Goal: Contribute content

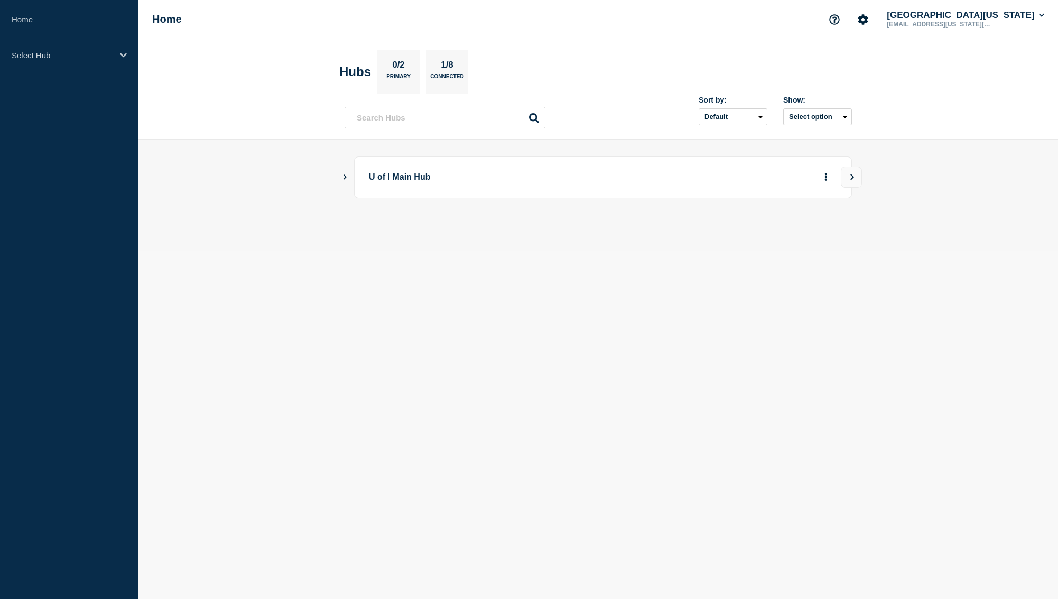
click at [410, 181] on p "U of I Main Hub" at bounding box center [515, 178] width 292 height 20
click at [85, 62] on div "Select Hub" at bounding box center [69, 55] width 139 height 32
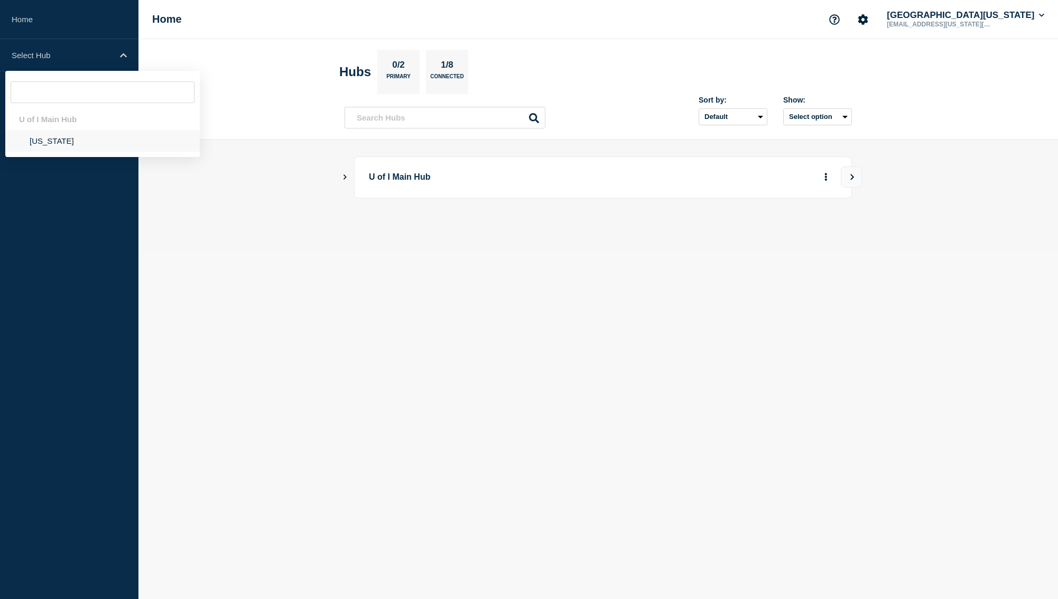
click at [30, 140] on li "Illinois" at bounding box center [102, 141] width 195 height 22
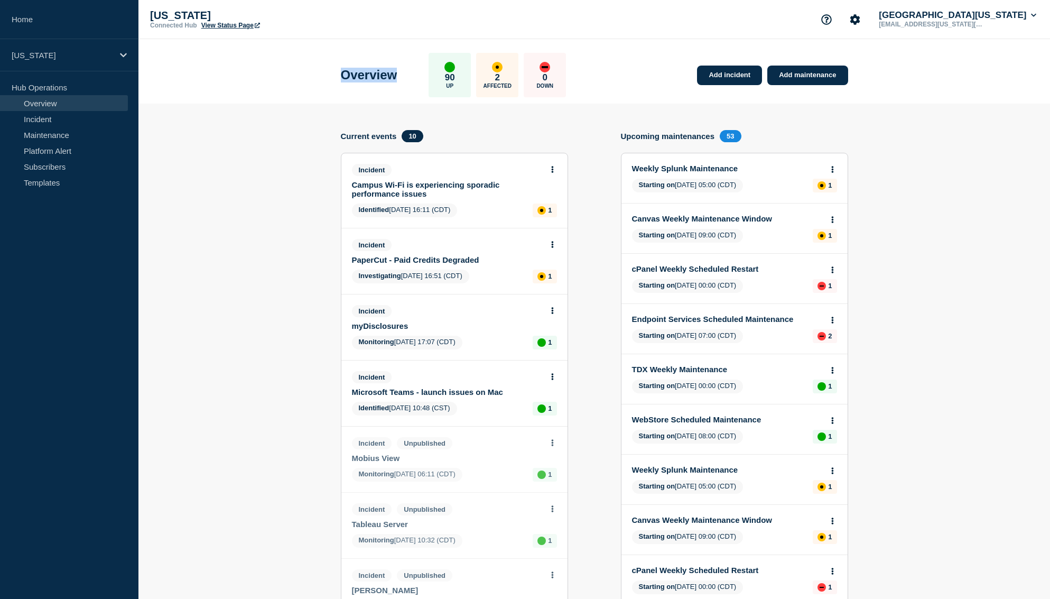
click at [384, 192] on link "Campus Wi-Fi is experiencing sporadic performance issues" at bounding box center [447, 189] width 191 height 18
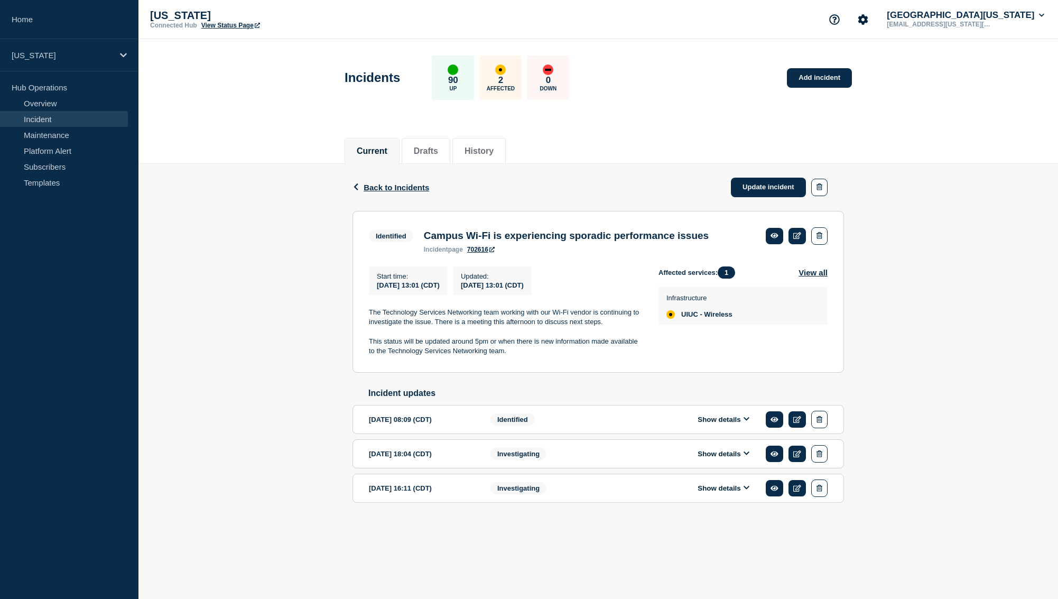
click at [709, 424] on button "Show details" at bounding box center [724, 419] width 58 height 9
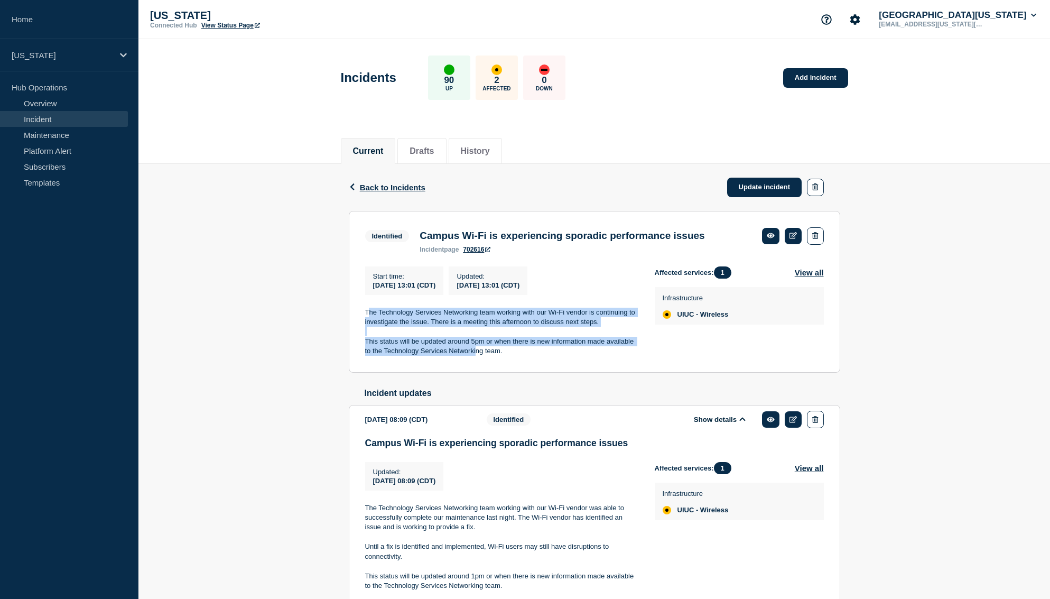
drag, startPoint x: 367, startPoint y: 319, endPoint x: 427, endPoint y: 348, distance: 66.4
click at [476, 356] on div "The Technology Services Networking team working with our Wi-Fi vendor is contin…" at bounding box center [501, 332] width 273 height 49
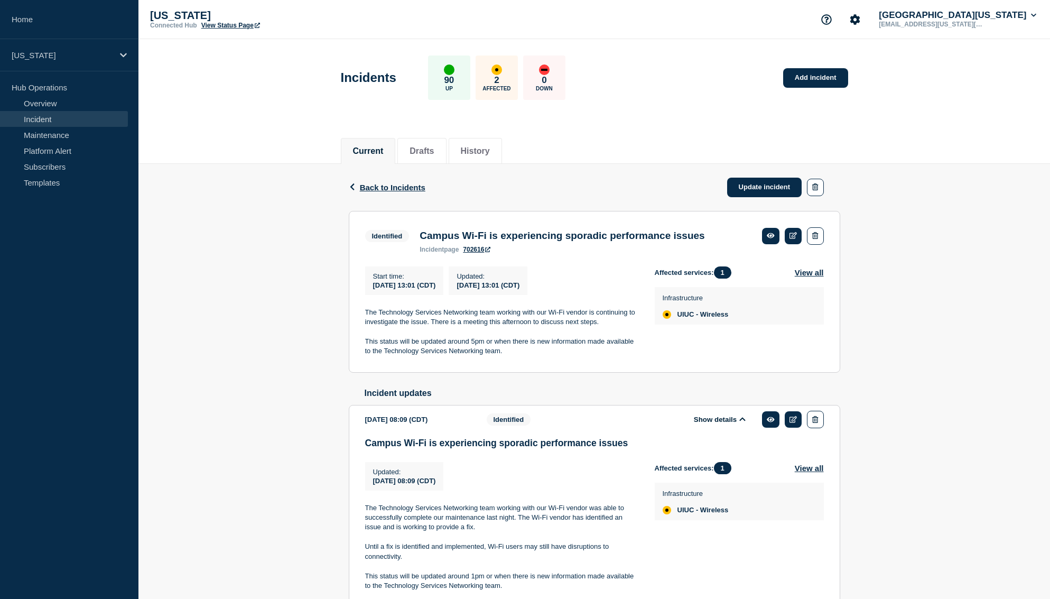
drag, startPoint x: 405, startPoint y: 341, endPoint x: 391, endPoint y: 338, distance: 14.2
click at [405, 336] on p at bounding box center [501, 332] width 273 height 10
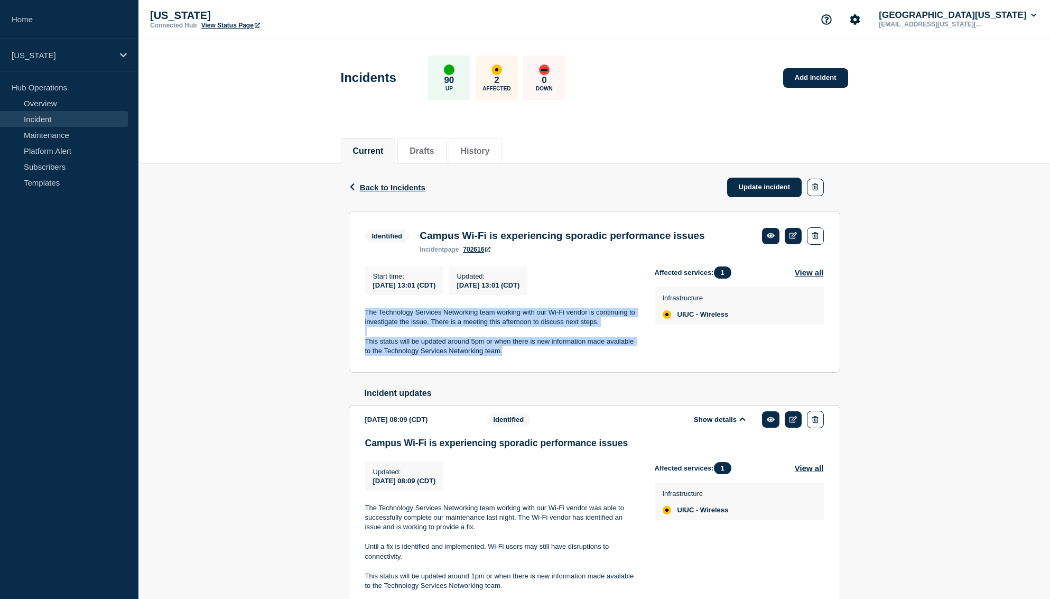
drag, startPoint x: 374, startPoint y: 324, endPoint x: 506, endPoint y: 366, distance: 138.3
click at [506, 366] on section "Identified Campus Wi-Fi is experiencing sporadic performance issues incident pa…" at bounding box center [595, 292] width 492 height 162
copy div "The Technology Services Networking team working with our Wi-Fi vendor is contin…"
click at [753, 187] on link "Update incident" at bounding box center [764, 188] width 75 height 20
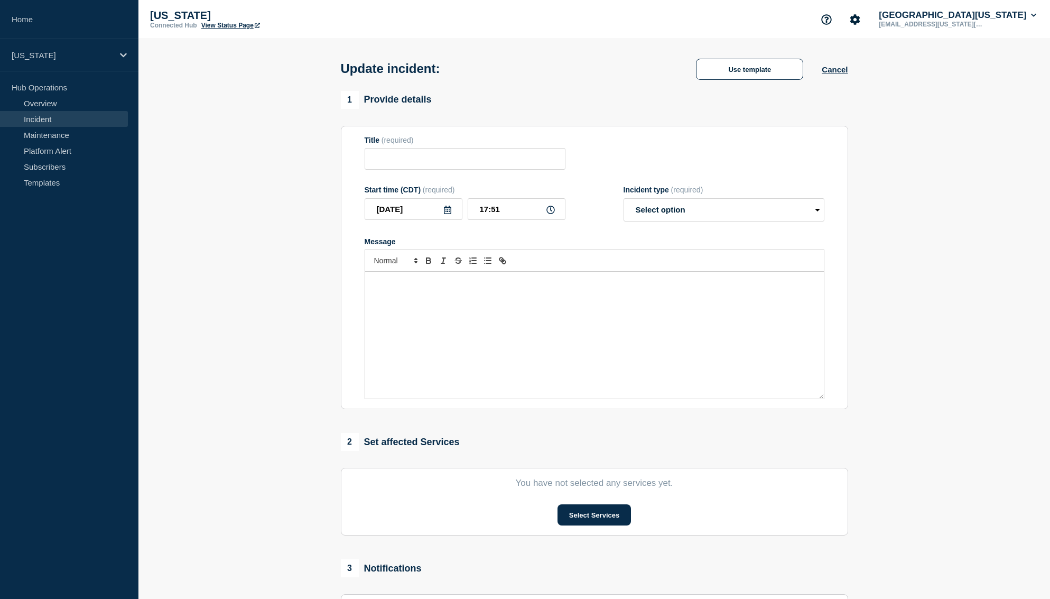
type input "Campus Wi-Fi is experiencing sporadic performance issues"
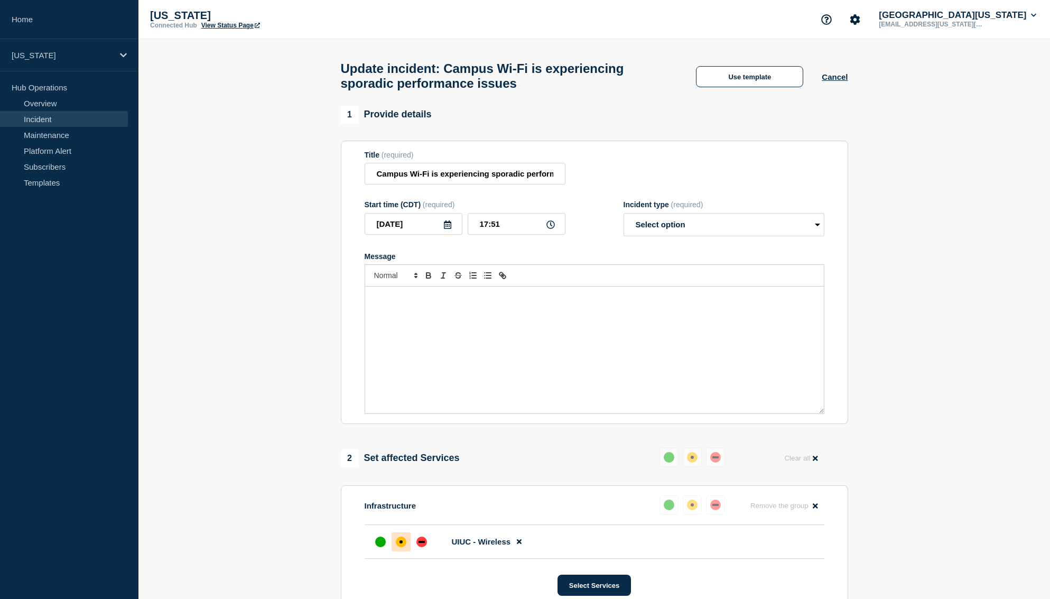
click at [453, 362] on div "Message" at bounding box center [594, 350] width 459 height 127
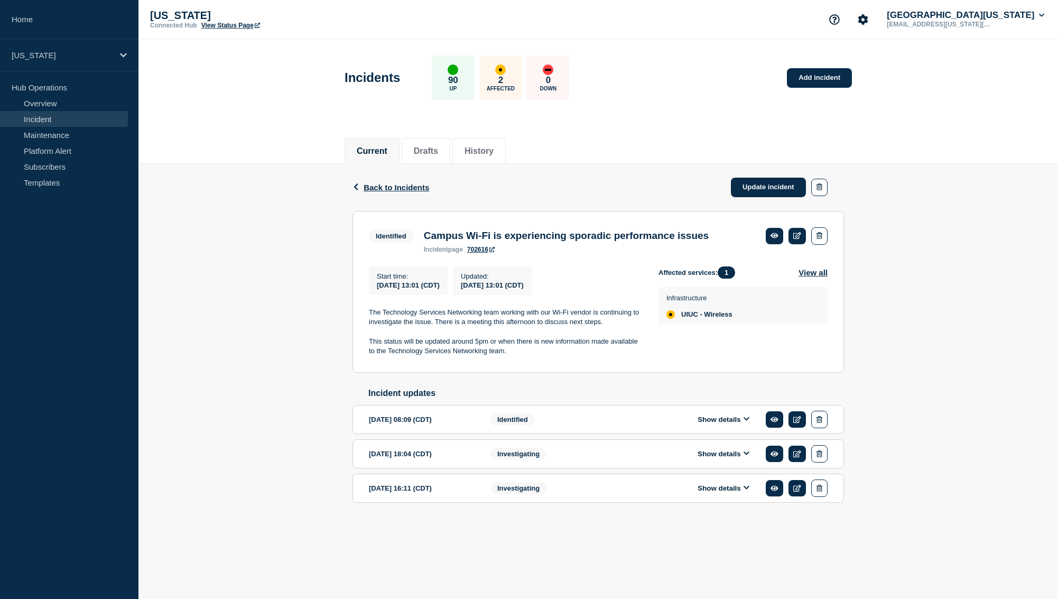
click at [736, 424] on button "Show details" at bounding box center [724, 419] width 58 height 9
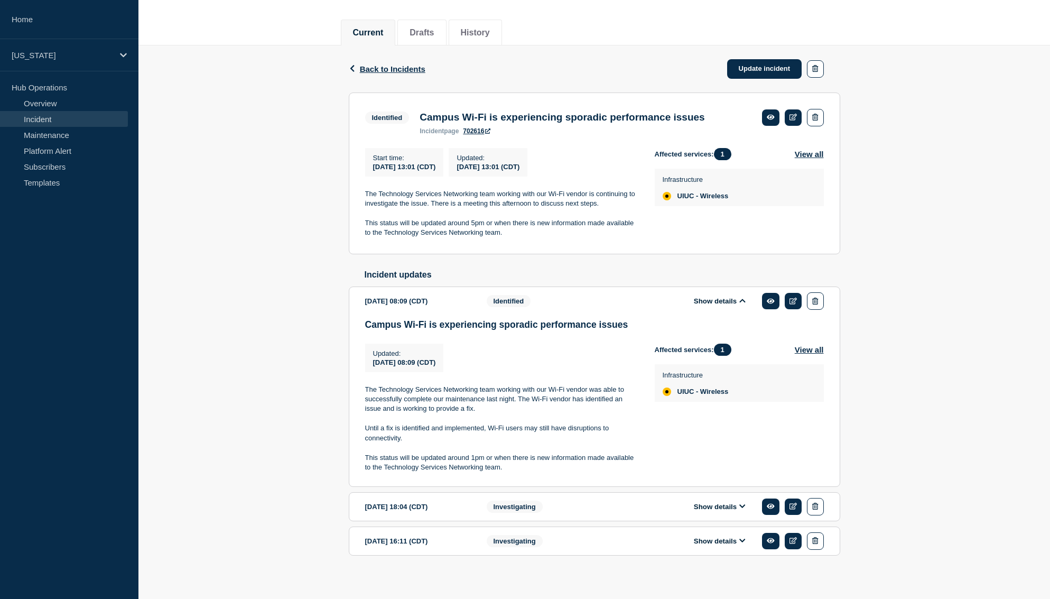
scroll to position [144, 0]
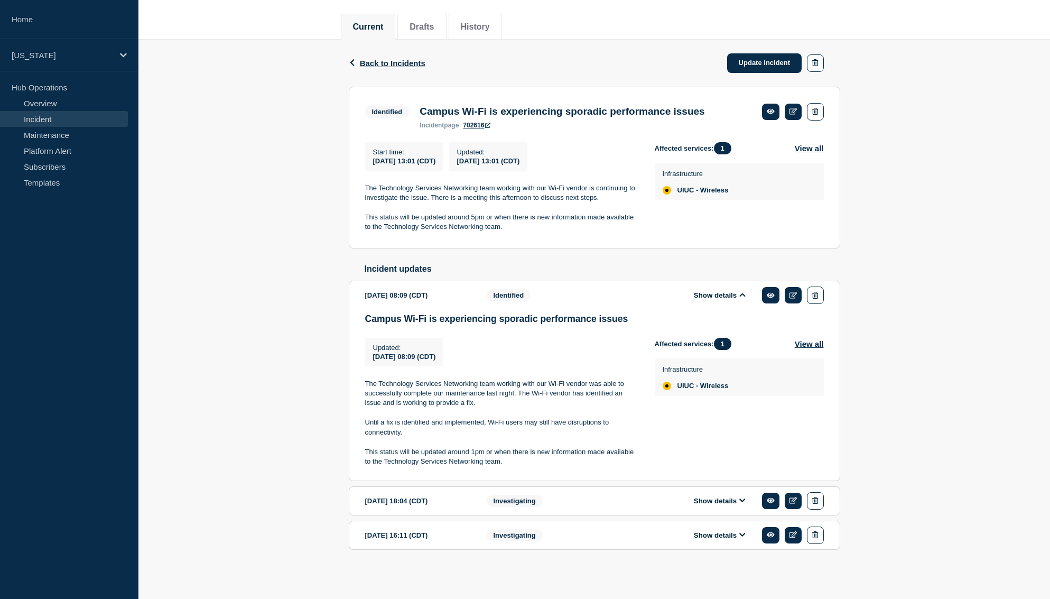
click at [729, 496] on button "Show details" at bounding box center [720, 500] width 58 height 9
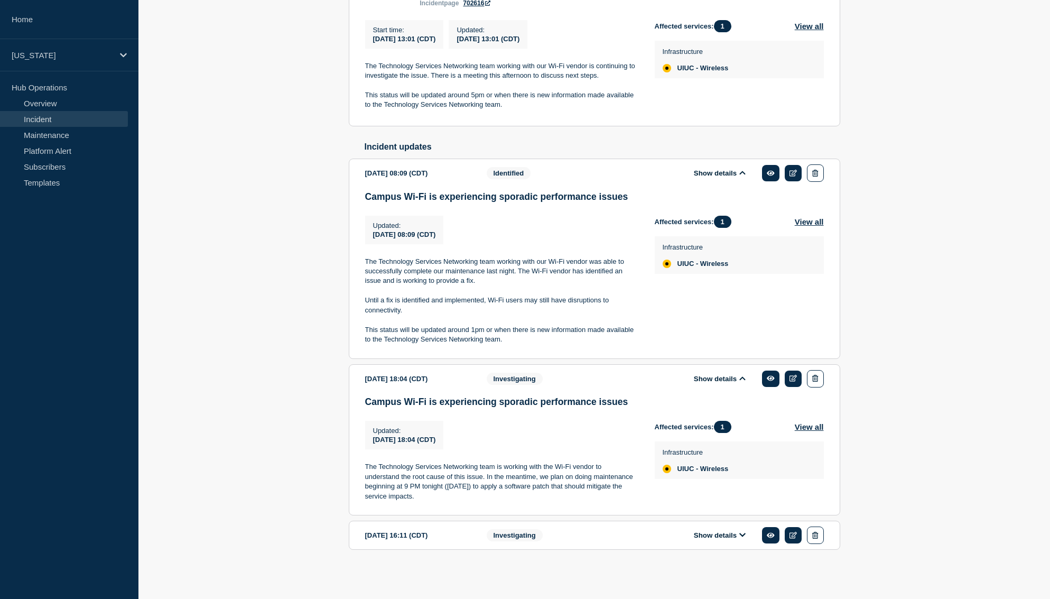
scroll to position [271, 0]
drag, startPoint x: 412, startPoint y: 497, endPoint x: 422, endPoint y: 496, distance: 10.1
click at [412, 497] on p "The Technology Services Networking team is working with the Wi-Fi vendor to und…" at bounding box center [501, 481] width 273 height 39
drag, startPoint x: 408, startPoint y: 493, endPoint x: 361, endPoint y: 464, distance: 55.3
click at [361, 464] on section "2025-08-25 18:04 (CDT) Show details Investigating Campus Wi-Fi is experiencing …" at bounding box center [595, 439] width 492 height 151
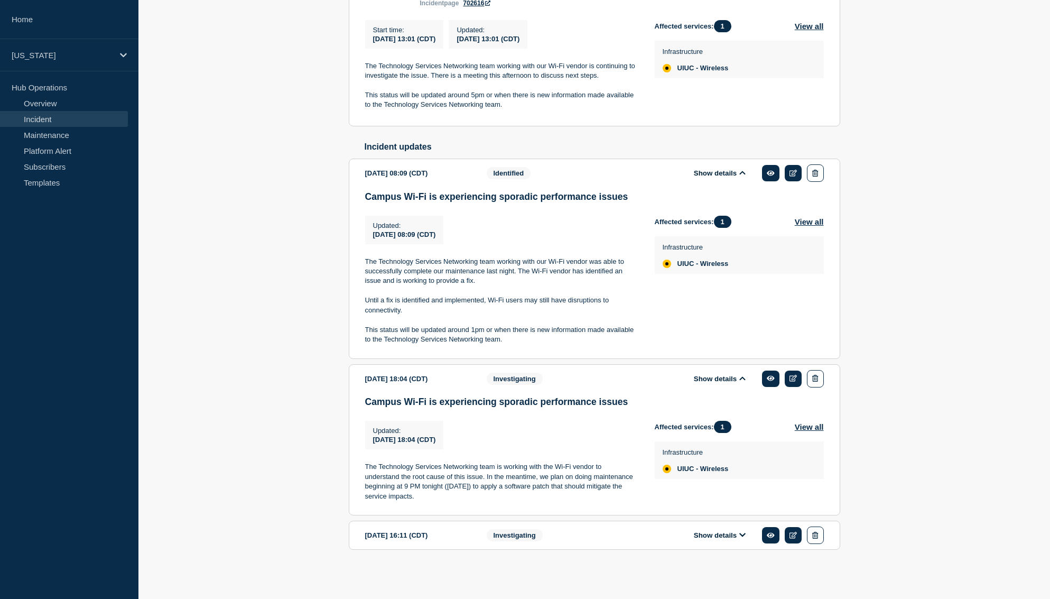
copy p "The Technology Services Networking team is working with the Wi-Fi vendor to und…"
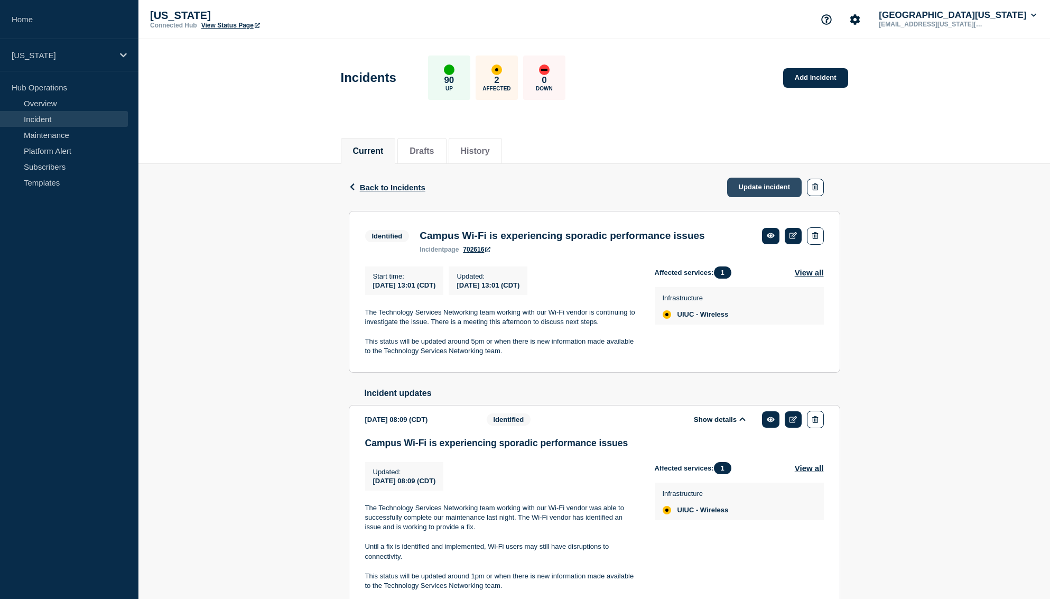
click at [739, 189] on link "Update incident" at bounding box center [764, 188] width 75 height 20
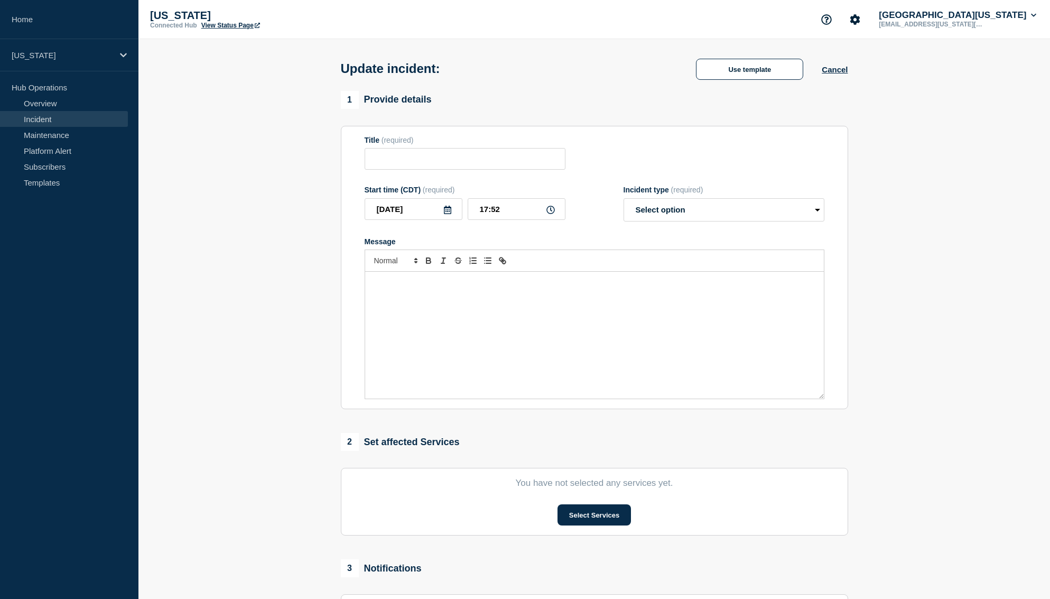
type input "Campus Wi-Fi is experiencing sporadic performance issues"
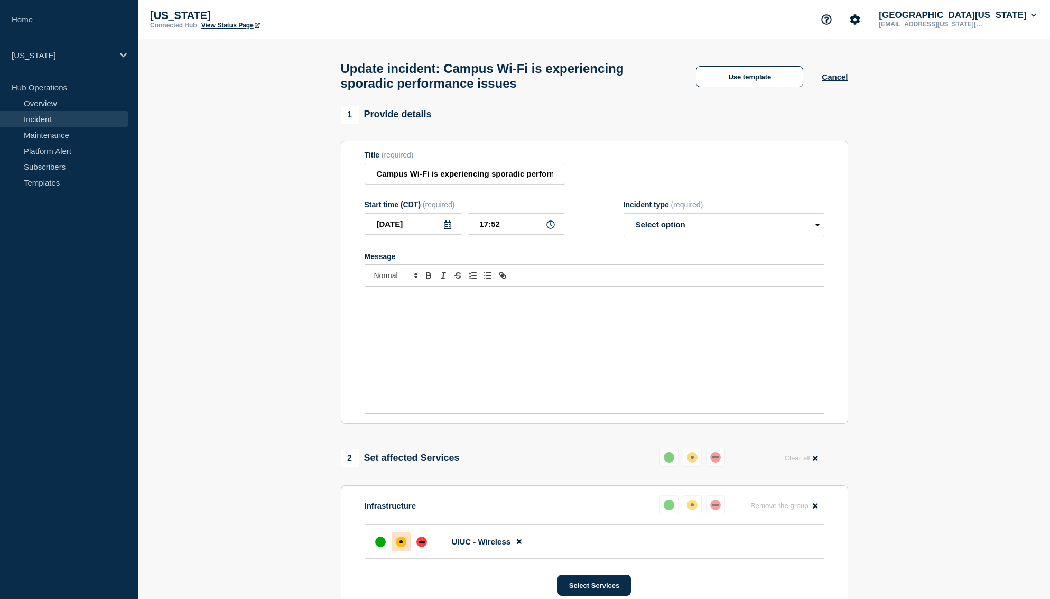
click at [518, 333] on div "Message" at bounding box center [594, 350] width 459 height 127
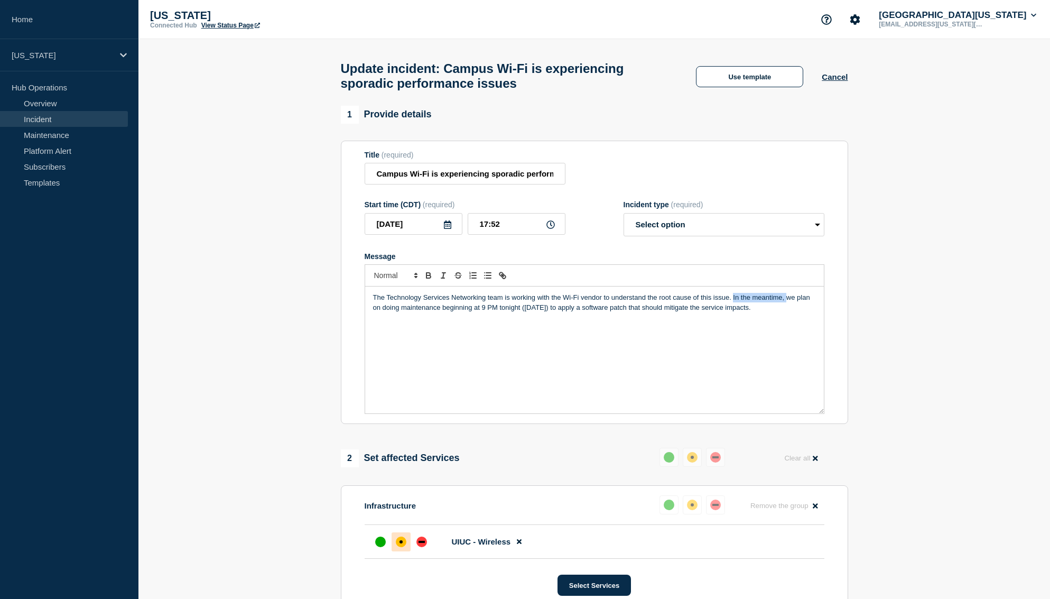
drag, startPoint x: 733, startPoint y: 309, endPoint x: 788, endPoint y: 306, distance: 55.1
click at [787, 306] on p "The Technology Services Networking team is working with the Wi-Fi vendor to und…" at bounding box center [594, 303] width 443 height 20
click at [527, 312] on p "The Technology Services Networking team is working with the Wi-Fi vendor to und…" at bounding box center [594, 303] width 443 height 20
click at [668, 221] on div "Incident type (required) Select option Investigating Identified Monitoring Reso…" at bounding box center [724, 218] width 201 height 36
click at [676, 250] on form "Title (required) Campus Wi-Fi is experiencing sporadic performance issues Start…" at bounding box center [595, 283] width 460 height 264
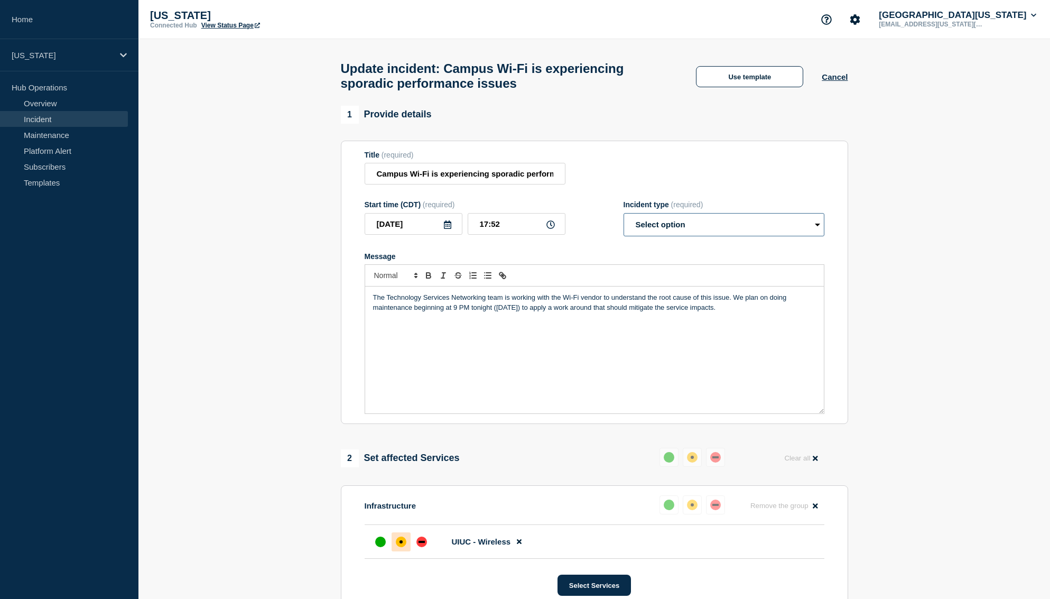
click at [679, 236] on select "Select option Investigating Identified Monitoring Resolved" at bounding box center [724, 224] width 201 height 23
select select "identified"
click at [624, 223] on select "Select option Investigating Identified Monitoring Resolved" at bounding box center [724, 224] width 201 height 23
click at [686, 248] on form "Title (required) Campus Wi-Fi is experiencing sporadic performance issues Start…" at bounding box center [595, 283] width 460 height 264
click at [722, 232] on select "Select option Investigating Identified Monitoring Resolved" at bounding box center [724, 224] width 201 height 23
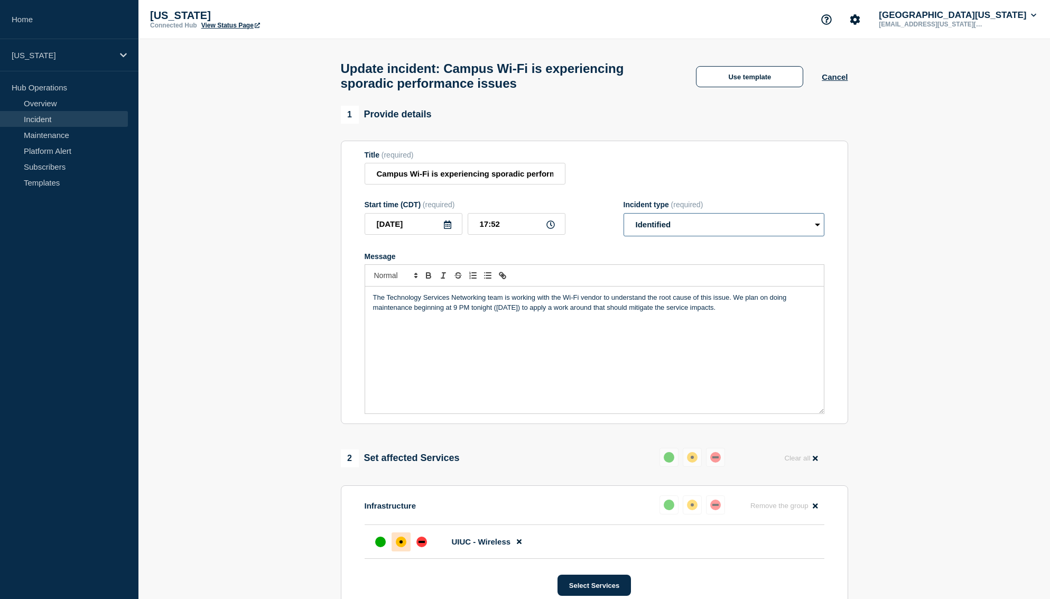
scroll to position [398, 0]
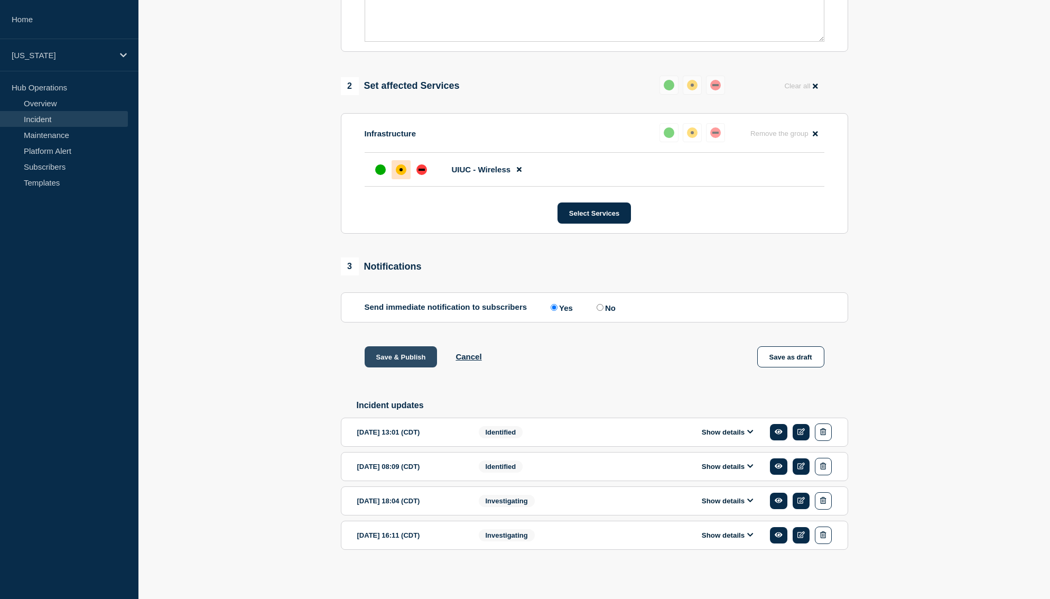
click at [395, 350] on button "Save & Publish" at bounding box center [401, 356] width 73 height 21
